Goal: Find specific page/section: Find specific page/section

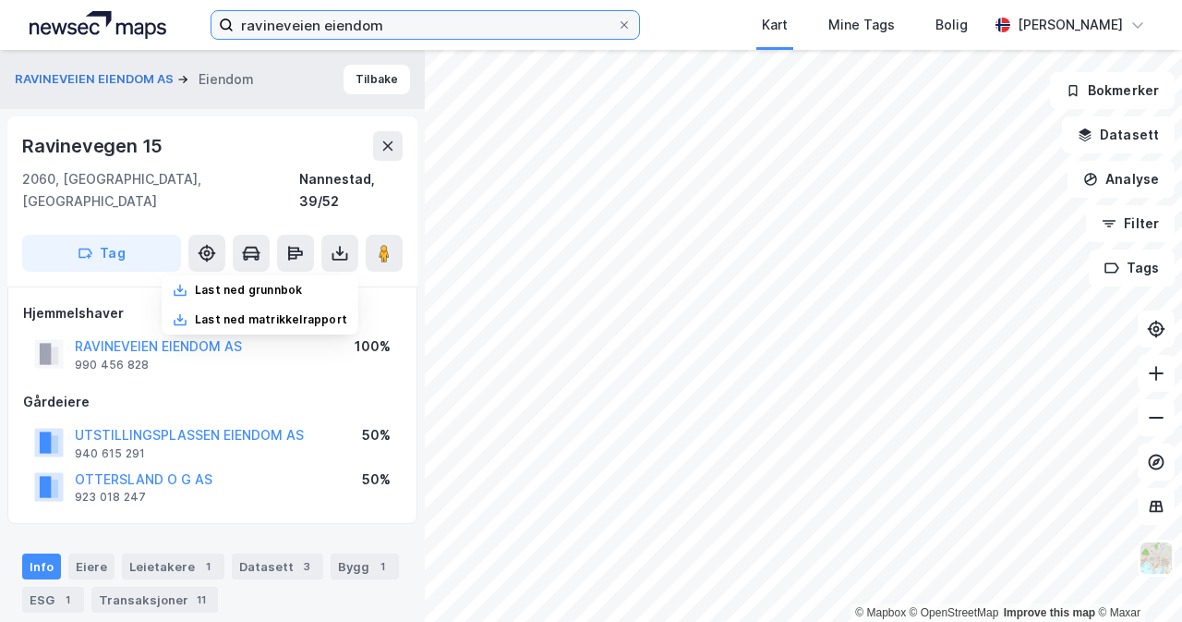
click at [469, 27] on input "ravineveien eiendom" at bounding box center [425, 25] width 383 height 28
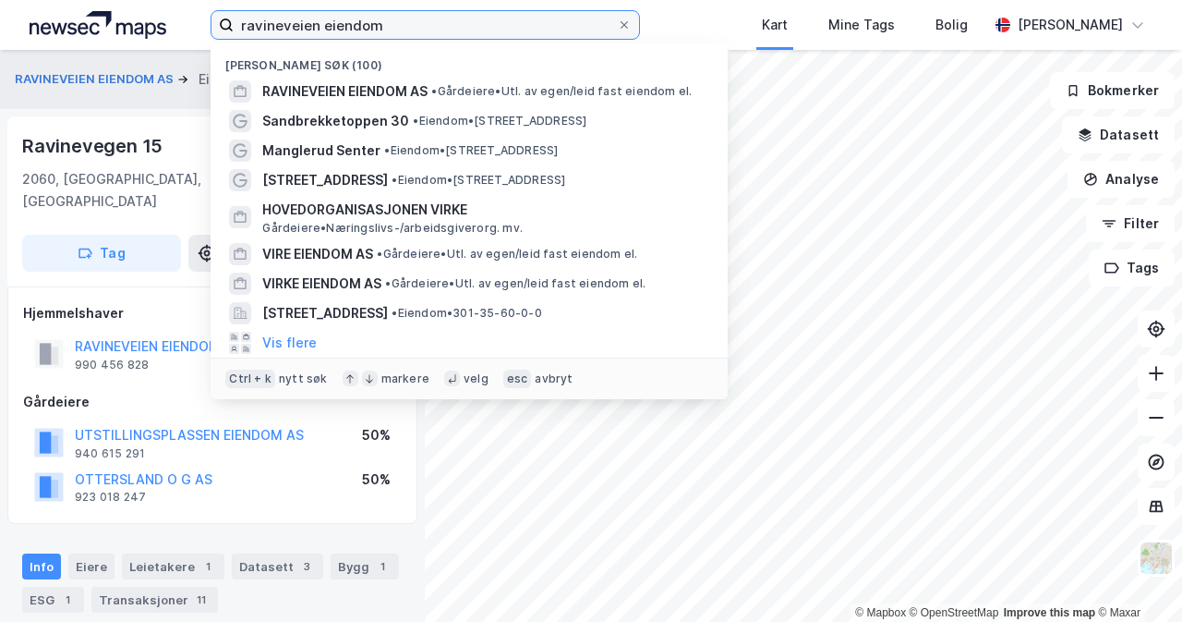
click at [469, 27] on input "ravineveien eiendom" at bounding box center [425, 25] width 383 height 28
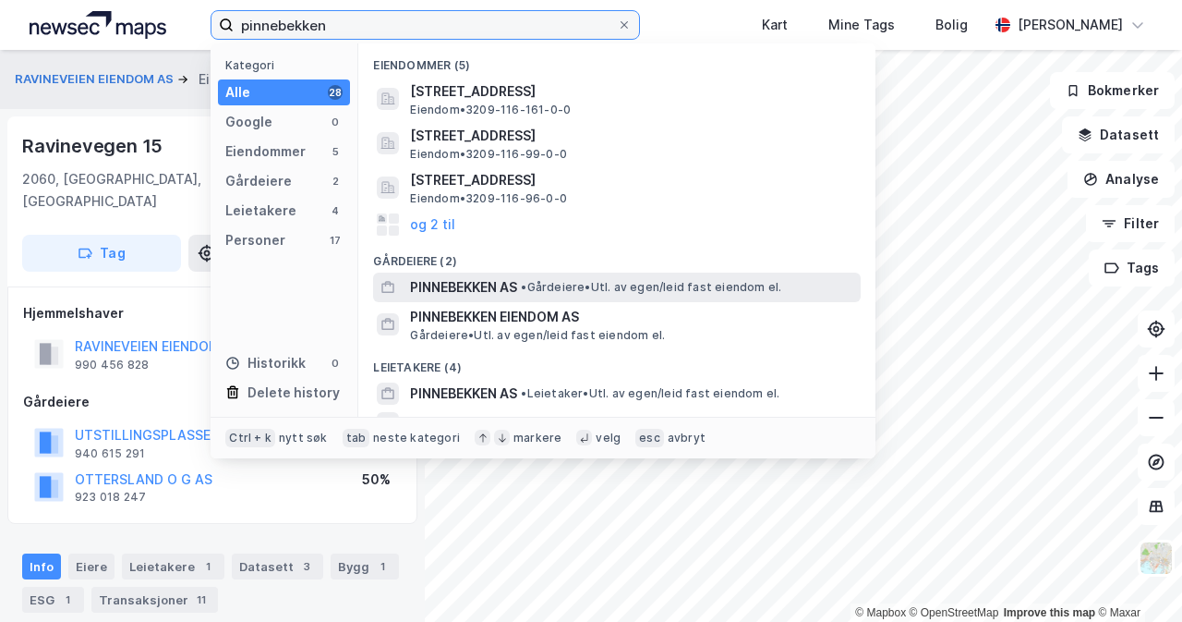
type input "pinnebekken"
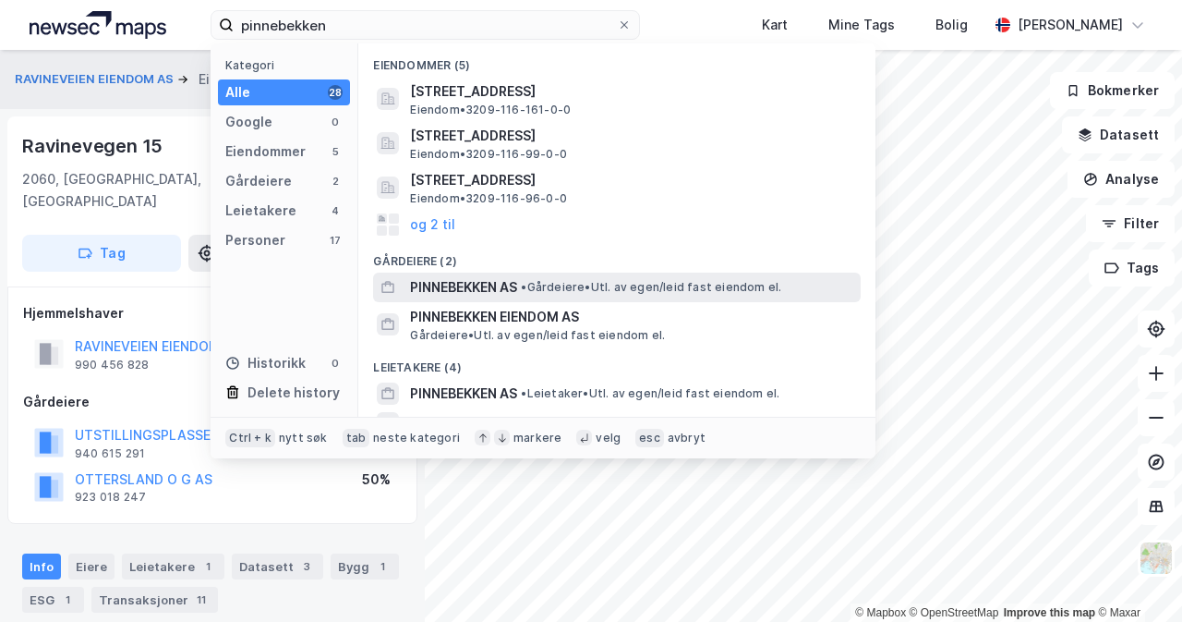
click at [604, 276] on div "PINNEBEKKEN AS • Gårdeiere • Utl. av egen/leid fast eiendom el." at bounding box center [633, 287] width 447 height 22
